Goal: Information Seeking & Learning: Find specific fact

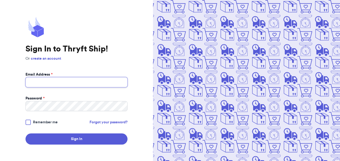
click at [98, 81] on input "Email Address *" at bounding box center [76, 82] width 102 height 10
type input "[EMAIL_ADDRESS][DOMAIN_NAME]"
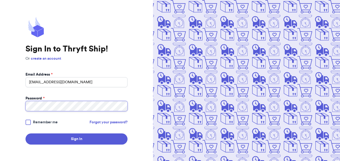
click at [25, 133] on button "Sign In" at bounding box center [76, 138] width 102 height 11
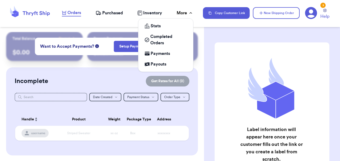
click at [184, 14] on div "More" at bounding box center [184, 13] width 17 height 6
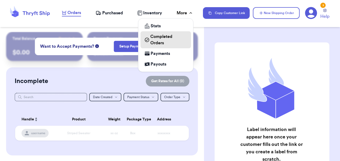
click at [164, 46] on link "Completed Orders" at bounding box center [165, 39] width 50 height 17
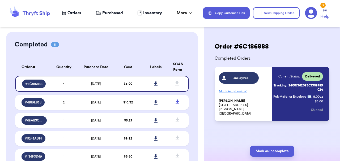
click at [7, 67] on div "Completed 11 Order # Qty Labels SCAN # 6C186888 1 # 4B19EB3B 2 # 08AB3CD4 1 # 5…" at bounding box center [102, 159] width 192 height 255
click at [36, 87] on div "# 6C186888" at bounding box center [34, 84] width 24 height 8
click at [35, 99] on div "# 4B19EB3B" at bounding box center [32, 102] width 23 height 8
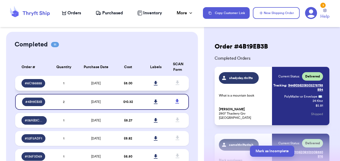
click at [36, 86] on div "# 6C186888" at bounding box center [33, 83] width 24 height 8
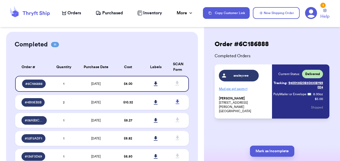
click at [108, 11] on span "Purchased" at bounding box center [112, 13] width 21 height 6
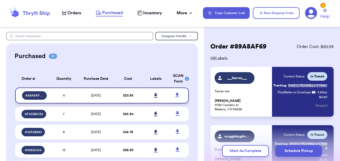
click at [31, 91] on div "# 89A8AF69" at bounding box center [34, 95] width 25 height 8
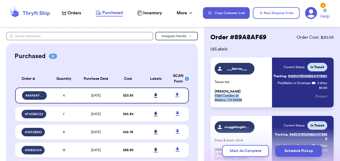
drag, startPoint x: 244, startPoint y: 100, endPoint x: 212, endPoint y: 97, distance: 32.2
click at [212, 97] on div "___ibarraa___ [PERSON_NAME] tee [PERSON_NAME] [STREET_ADDRESS][PERSON_NAME] Cur…" at bounding box center [271, 83] width 123 height 50
copy p "[STREET_ADDRESS][PERSON_NAME]"
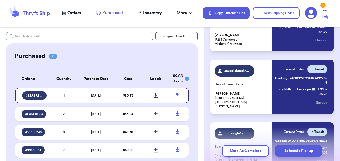
scroll to position [66, 0]
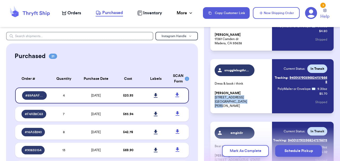
drag, startPoint x: 250, startPoint y: 106, endPoint x: 211, endPoint y: 102, distance: 39.3
click at [211, 102] on div "snugglebugthriftco Dress & book i think [PERSON_NAME] [STREET_ADDRESS][PERSON_N…" at bounding box center [271, 86] width 123 height 54
copy p "[STREET_ADDRESS][PERSON_NAME]"
click at [37, 113] on span "# F4AB8C63" at bounding box center [34, 114] width 18 height 4
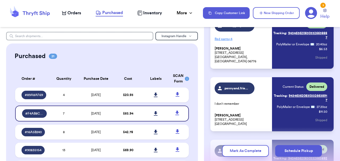
scroll to position [40, 0]
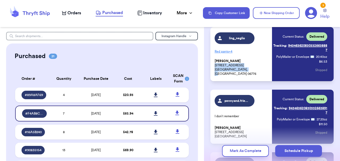
drag, startPoint x: 252, startPoint y: 74, endPoint x: 212, endPoint y: 70, distance: 40.0
click at [212, 70] on div "ling_neglio Red pants + 4 [PERSON_NAME] [STREET_ADDRESS][PERSON_NAME] Current S…" at bounding box center [271, 54] width 123 height 54
copy p "[STREET_ADDRESS][PERSON_NAME]"
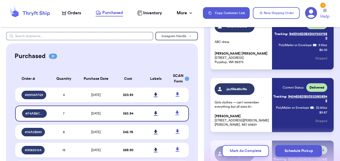
scroll to position [253, 0]
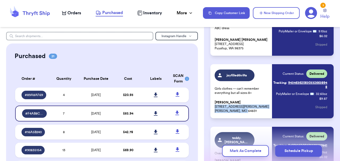
drag, startPoint x: 247, startPoint y: 113, endPoint x: 212, endPoint y: 107, distance: 35.0
click at [212, 107] on div "joyfilledthrifts Girls clothes — can’t remember everything but all sizes 8+ [PE…" at bounding box center [271, 91] width 123 height 54
copy p "[STREET_ADDRESS][PERSON_NAME]"
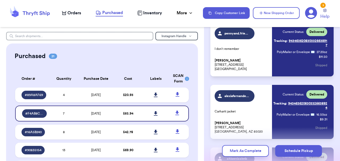
scroll to position [111, 0]
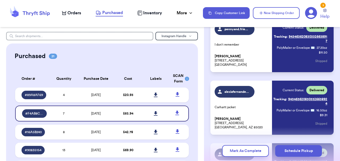
drag, startPoint x: 244, startPoint y: 65, endPoint x: 214, endPoint y: 62, distance: 29.9
click at [214, 62] on div "pennyand.friends I don’t remember [PERSON_NAME] [STREET_ADDRESS] Current Status…" at bounding box center [271, 45] width 123 height 54
copy p "[STREET_ADDRESS]"
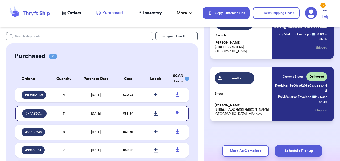
scroll to position [373, 0]
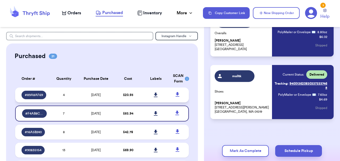
click at [37, 94] on span "# 89A8AF69" at bounding box center [34, 95] width 18 height 4
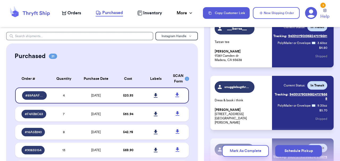
scroll to position [0, 0]
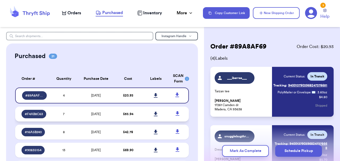
click at [35, 115] on span "# F4AB8C63" at bounding box center [34, 114] width 18 height 4
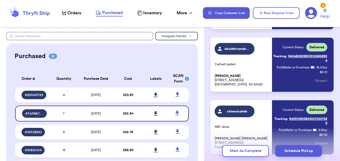
scroll to position [159, 0]
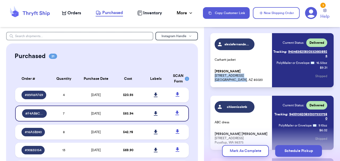
drag, startPoint x: 244, startPoint y: 81, endPoint x: 214, endPoint y: 75, distance: 30.3
click at [214, 75] on div "alexiafernandezz_ Carhartt jacket [PERSON_NAME] [STREET_ADDRESS] Current Status…" at bounding box center [271, 60] width 123 height 54
copy p "[STREET_ADDRESS]"
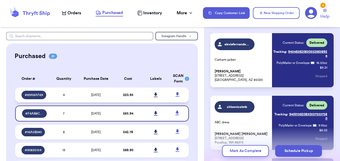
click at [39, 98] on div "# 89A8AF69" at bounding box center [33, 95] width 25 height 8
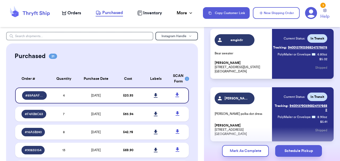
drag, startPoint x: 251, startPoint y: 71, endPoint x: 210, endPoint y: 66, distance: 41.7
click at [210, 66] on div "emgin3r Bear sweater [PERSON_NAME] [STREET_ADDRESS][US_STATE] Current Status: I…" at bounding box center [271, 54] width 123 height 50
drag, startPoint x: 247, startPoint y: 72, endPoint x: 214, endPoint y: 68, distance: 33.5
click at [214, 68] on p "[PERSON_NAME] [STREET_ADDRESS][US_STATE]" at bounding box center [241, 67] width 54 height 13
copy p "[STREET_ADDRESS][US_STATE]"
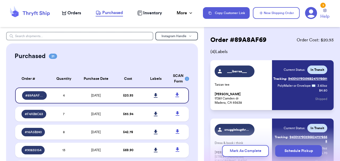
scroll to position [6, 0]
